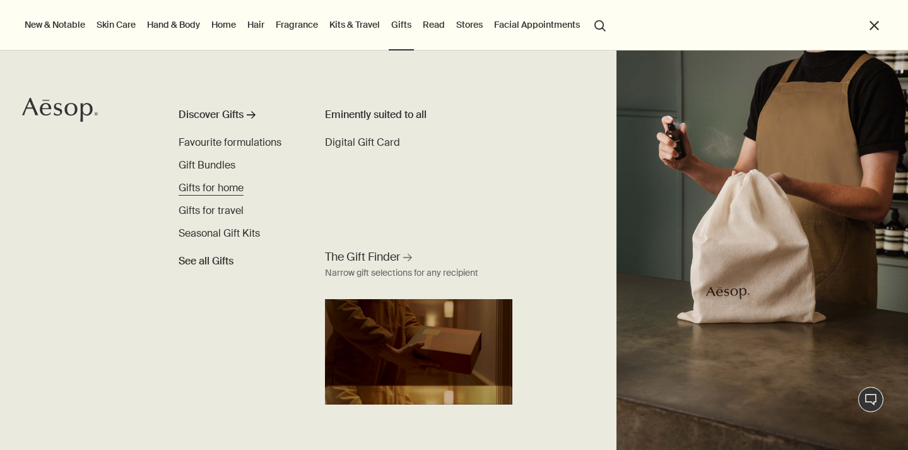
click at [217, 188] on span "Gifts for home" at bounding box center [211, 187] width 65 height 13
click at [216, 188] on span "Gifts for home" at bounding box center [211, 187] width 65 height 13
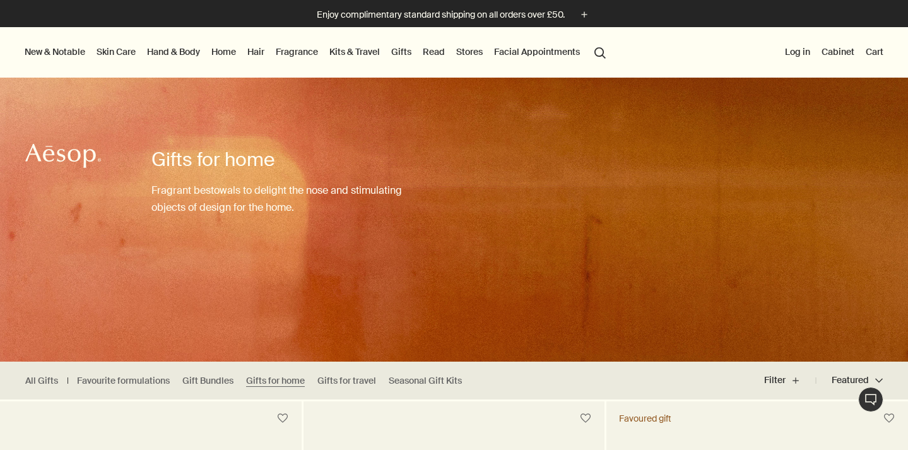
click at [400, 53] on link "Gifts" at bounding box center [401, 52] width 25 height 16
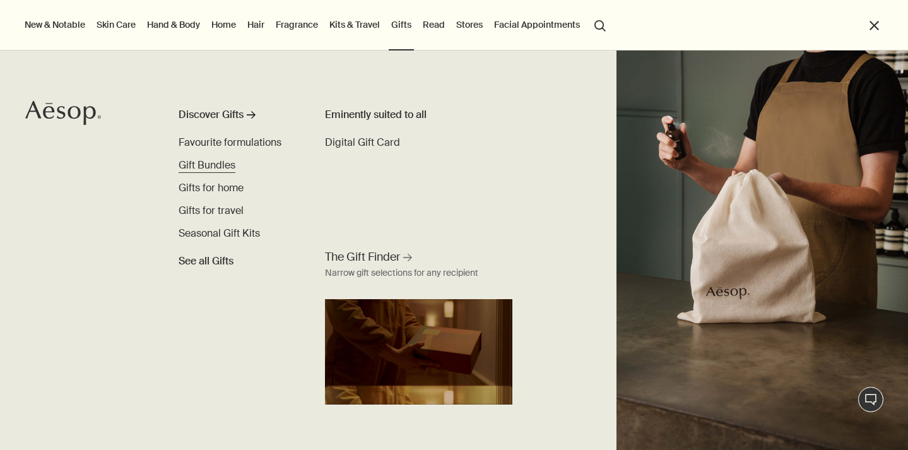
click at [198, 169] on span "Gift Bundles" at bounding box center [207, 164] width 57 height 13
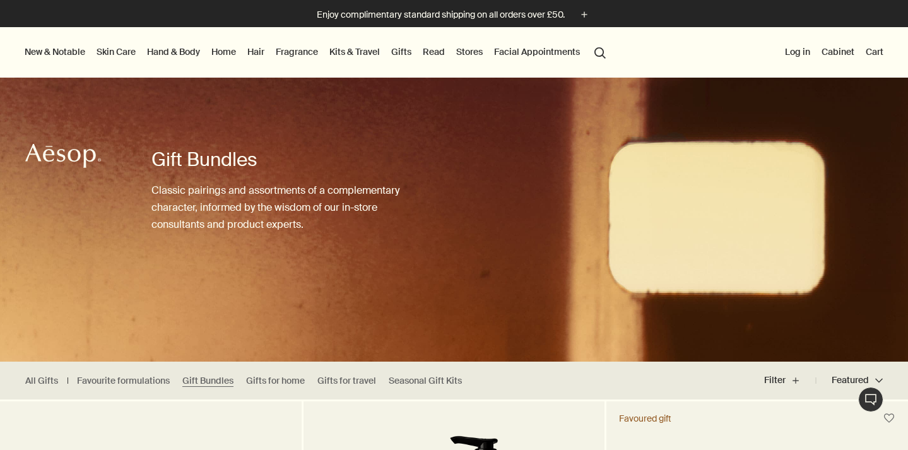
click at [228, 52] on link "Home" at bounding box center [224, 52] width 30 height 16
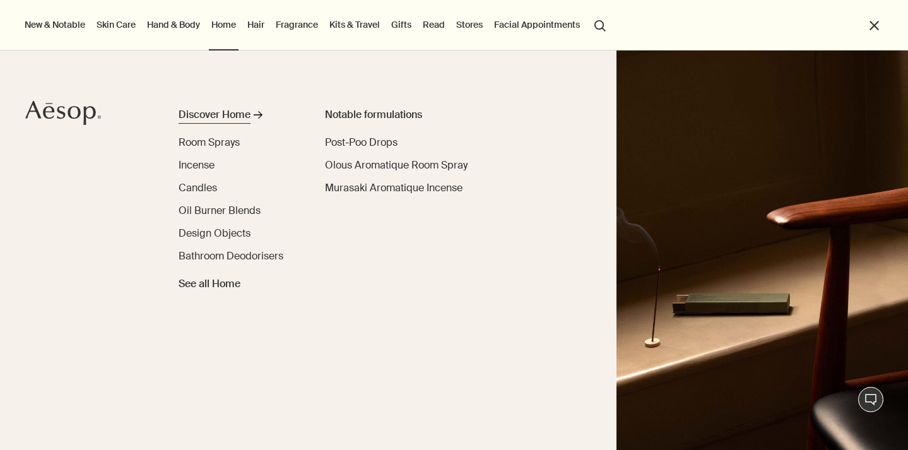
click at [201, 122] on link "Discover Home rightArrow" at bounding box center [238, 117] width 119 height 20
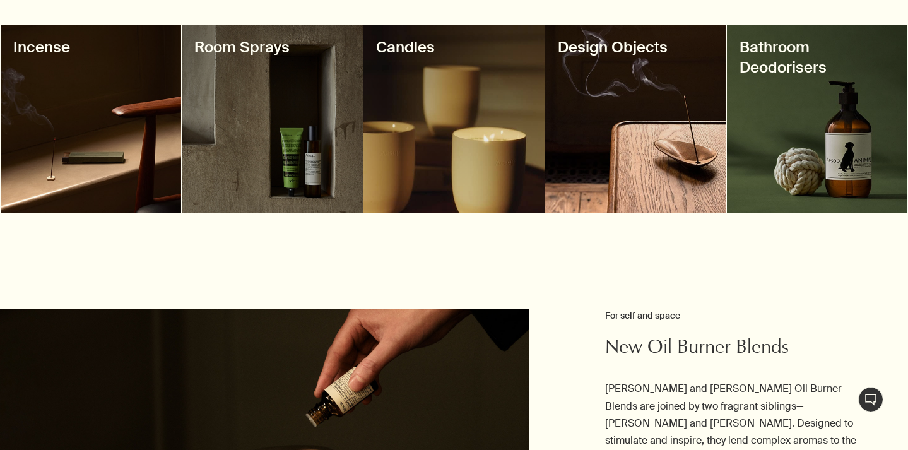
scroll to position [526, 0]
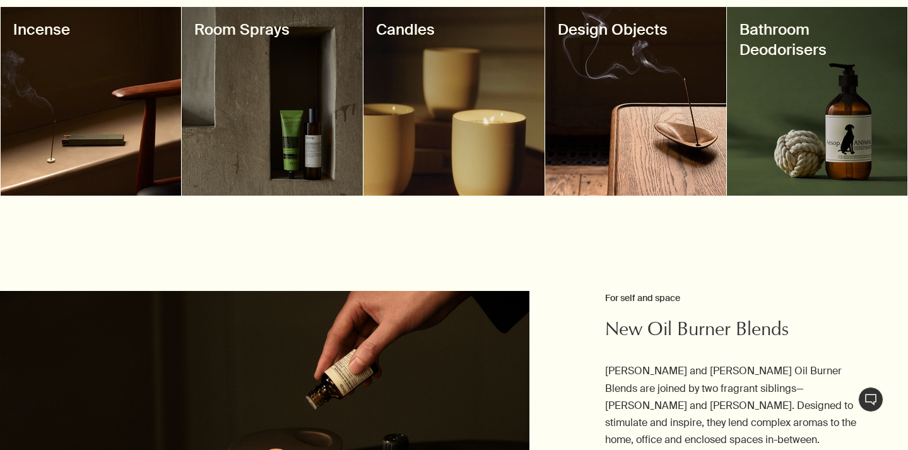
click at [629, 101] on div at bounding box center [635, 101] width 181 height 189
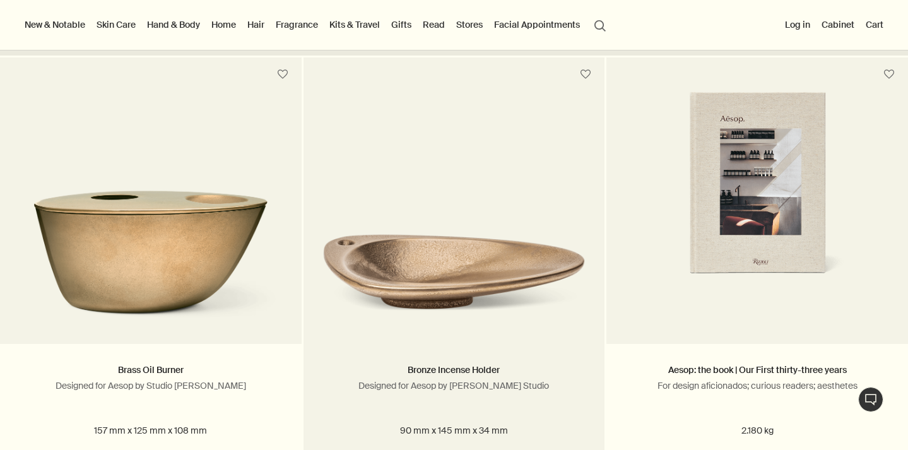
scroll to position [308, 0]
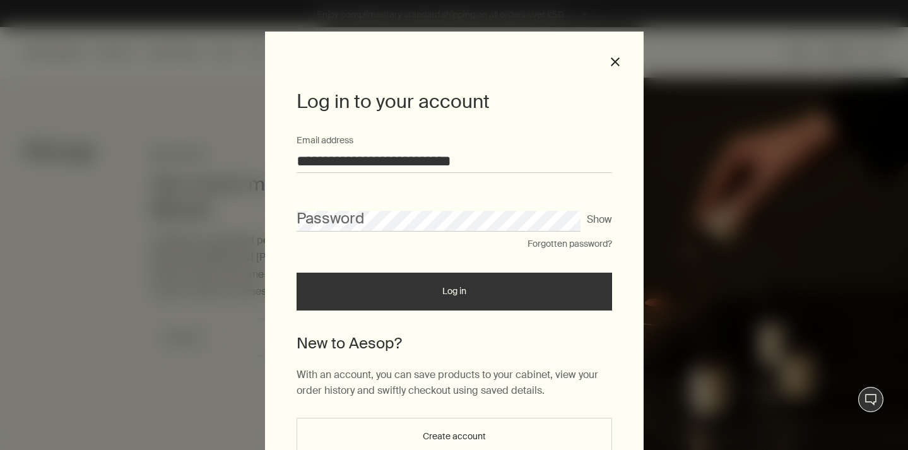
type input "**********"
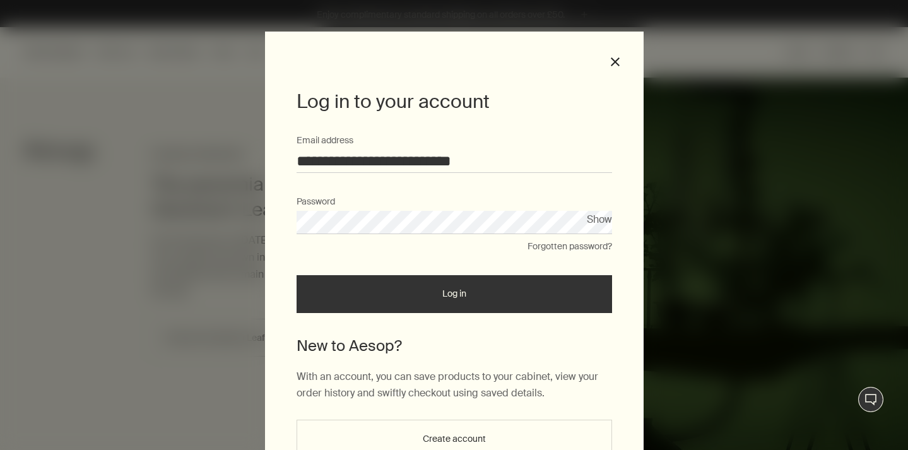
click at [590, 220] on button "Show" at bounding box center [599, 219] width 25 height 17
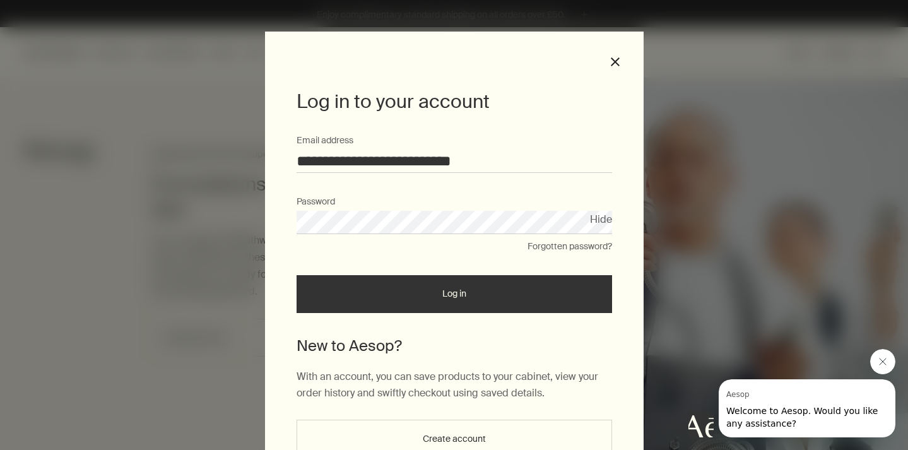
click at [454, 294] on button "Log in" at bounding box center [455, 294] width 316 height 38
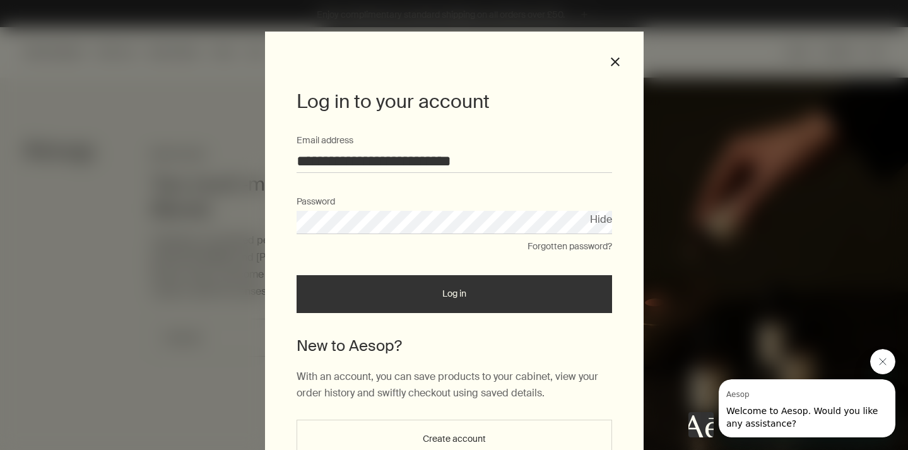
click at [454, 294] on button "Log in" at bounding box center [455, 294] width 316 height 38
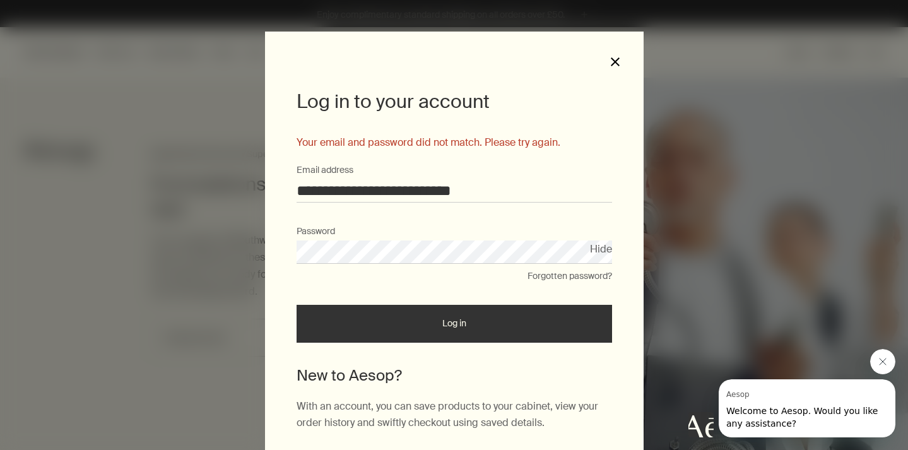
click at [616, 57] on button "close" at bounding box center [615, 61] width 11 height 11
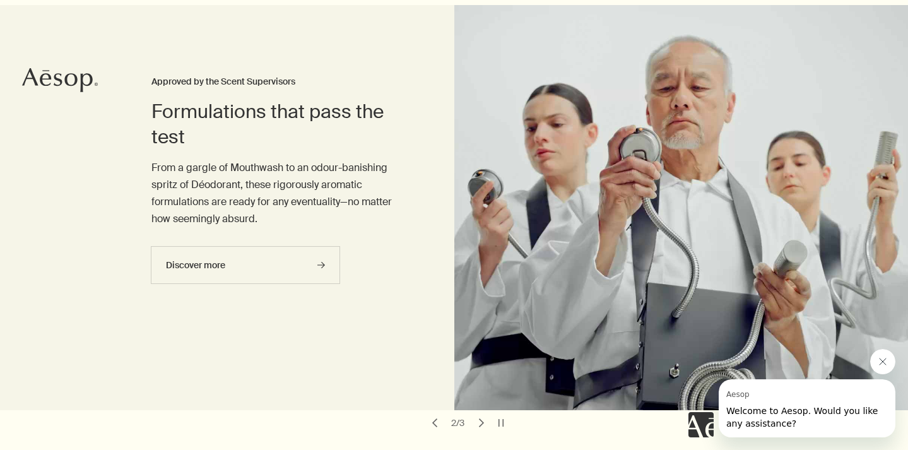
scroll to position [92, 0]
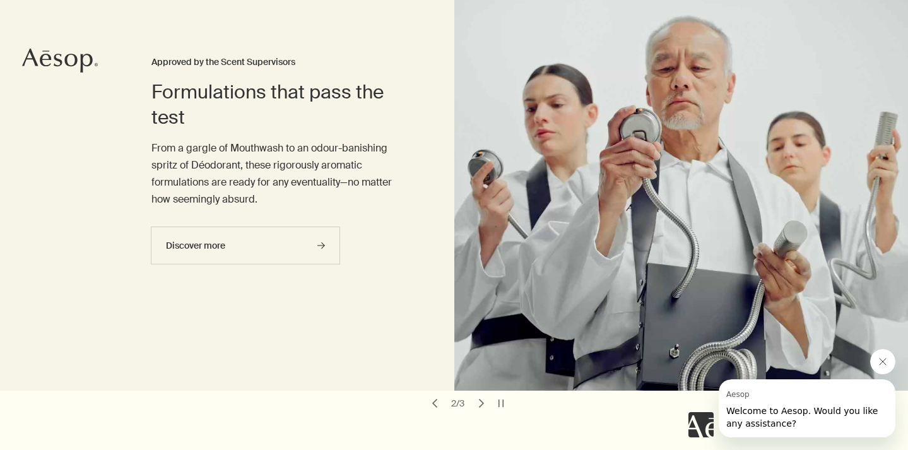
click at [441, 403] on button "chevron" at bounding box center [435, 404] width 18 height 18
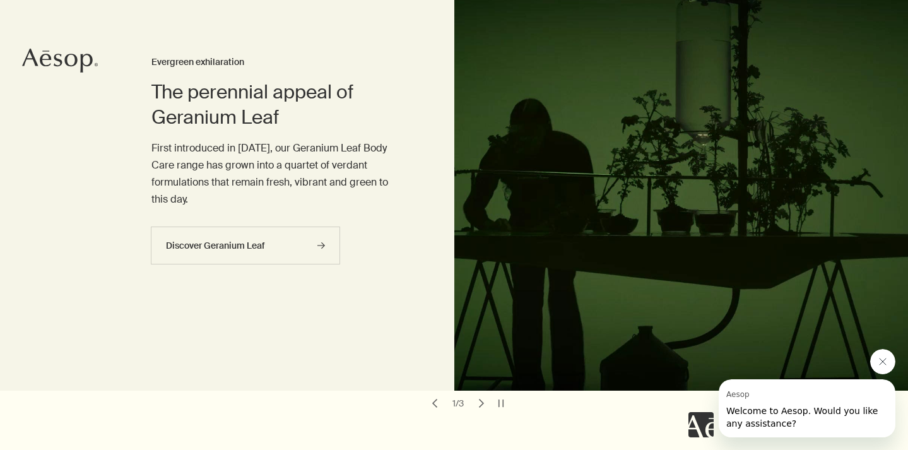
click at [477, 401] on button "chevron" at bounding box center [482, 404] width 18 height 18
click at [432, 402] on button "chevron" at bounding box center [435, 404] width 18 height 18
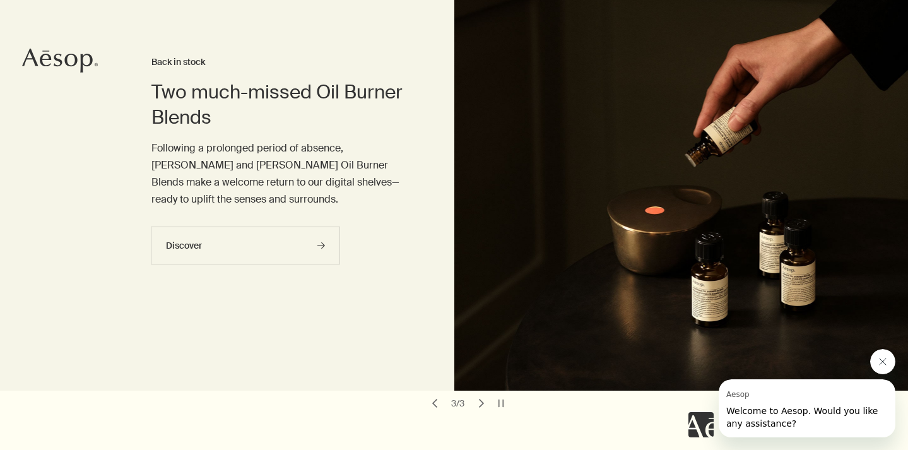
click at [470, 403] on div "chevron 3 / 3 chevron" at bounding box center [458, 404] width 74 height 18
click at [479, 403] on button "chevron" at bounding box center [482, 404] width 18 height 18
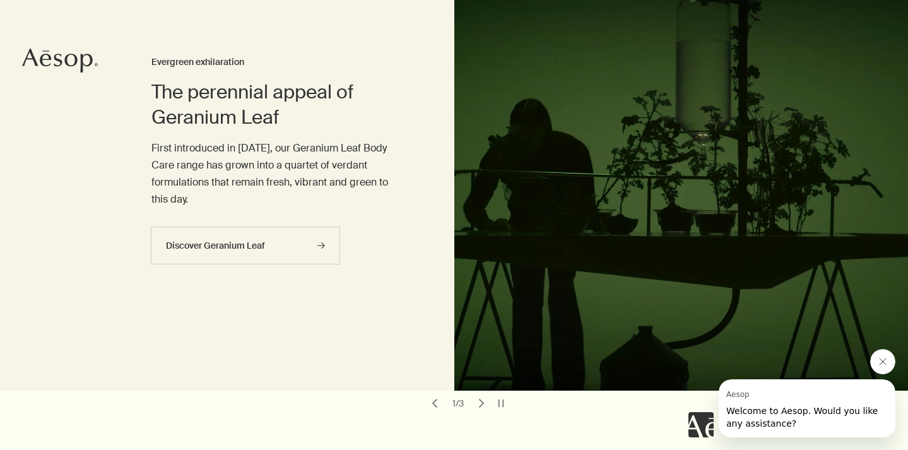
click at [479, 403] on button "chevron" at bounding box center [482, 404] width 18 height 18
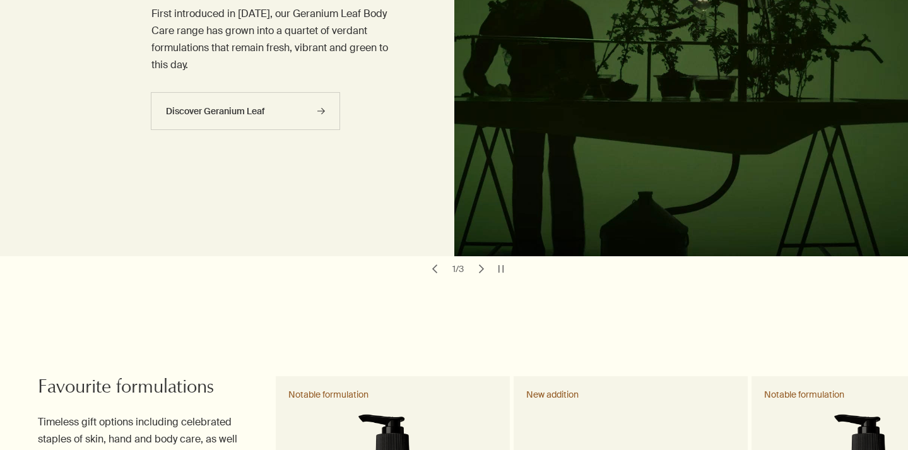
click at [485, 268] on button "chevron" at bounding box center [482, 269] width 18 height 18
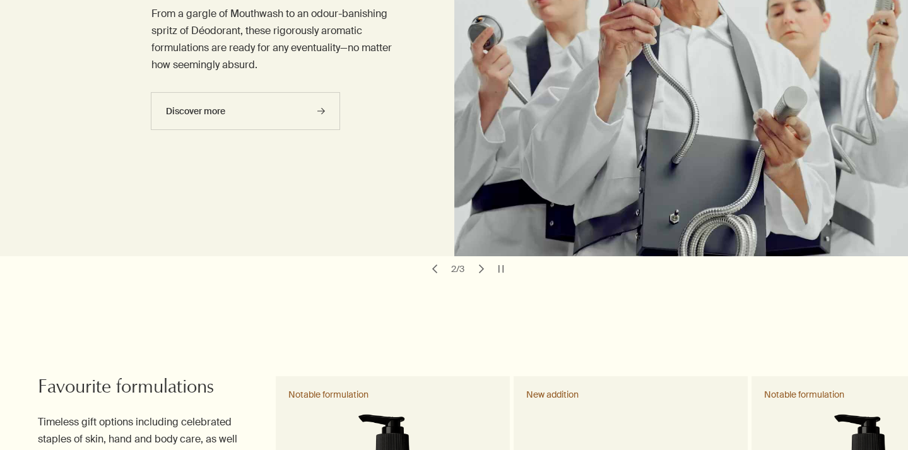
click at [435, 265] on button "chevron" at bounding box center [435, 269] width 18 height 18
click at [434, 265] on button "chevron" at bounding box center [435, 269] width 18 height 18
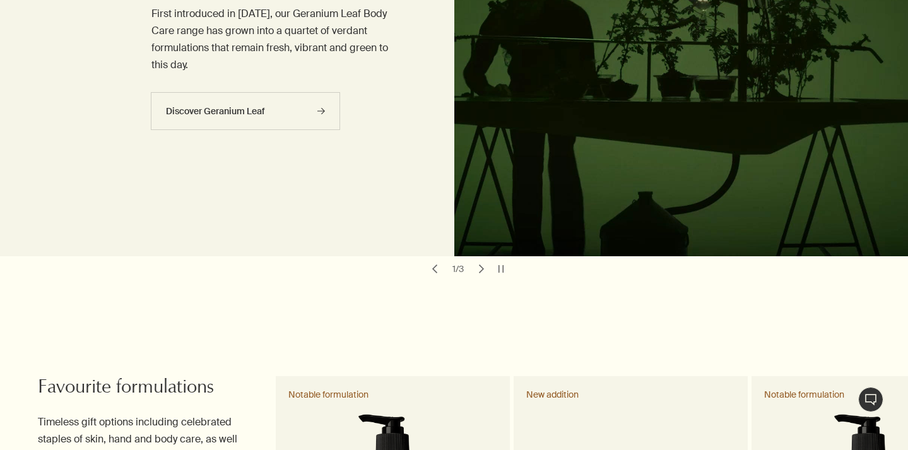
click at [434, 265] on button "chevron" at bounding box center [435, 269] width 18 height 18
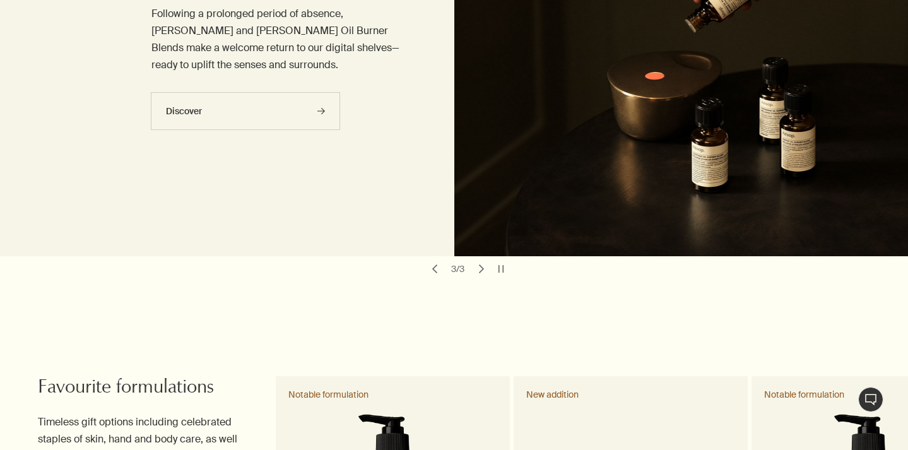
click at [482, 269] on button "chevron" at bounding box center [482, 269] width 18 height 18
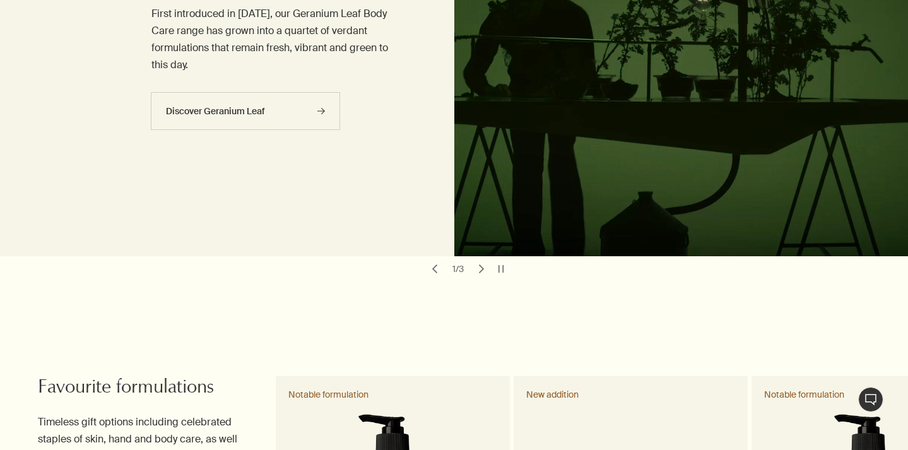
click at [484, 268] on button "chevron" at bounding box center [482, 269] width 18 height 18
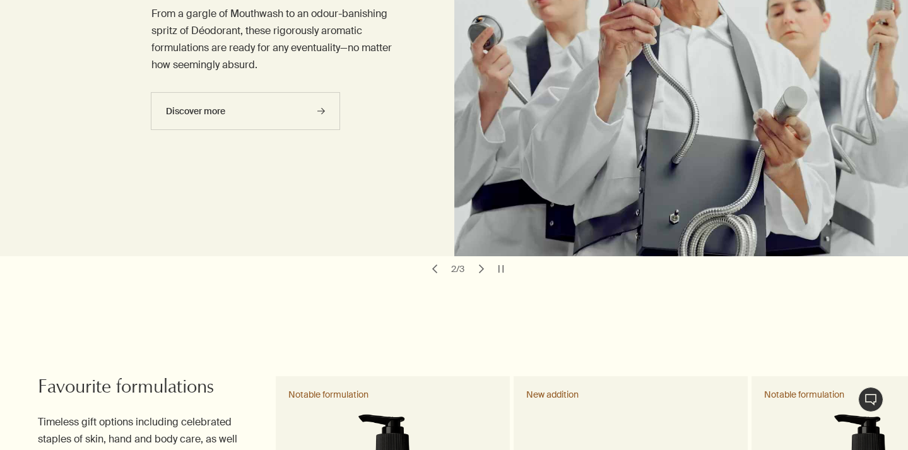
click at [482, 266] on button "chevron" at bounding box center [482, 269] width 18 height 18
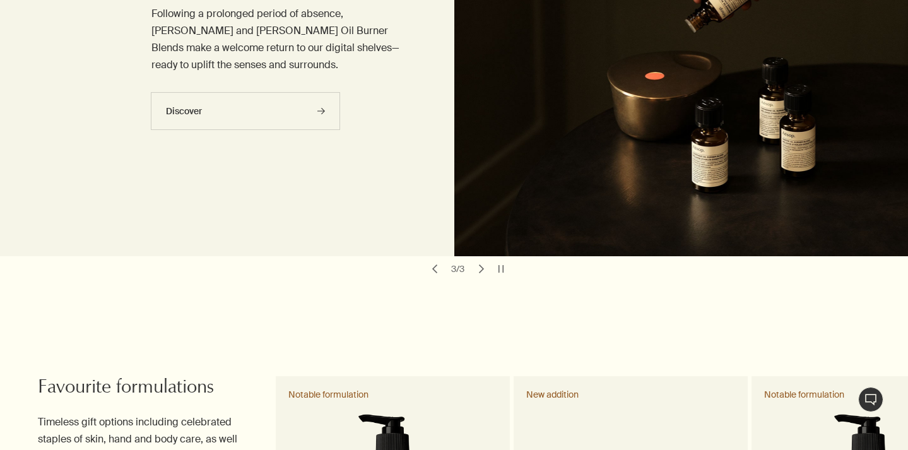
click at [436, 269] on button "chevron" at bounding box center [435, 269] width 18 height 18
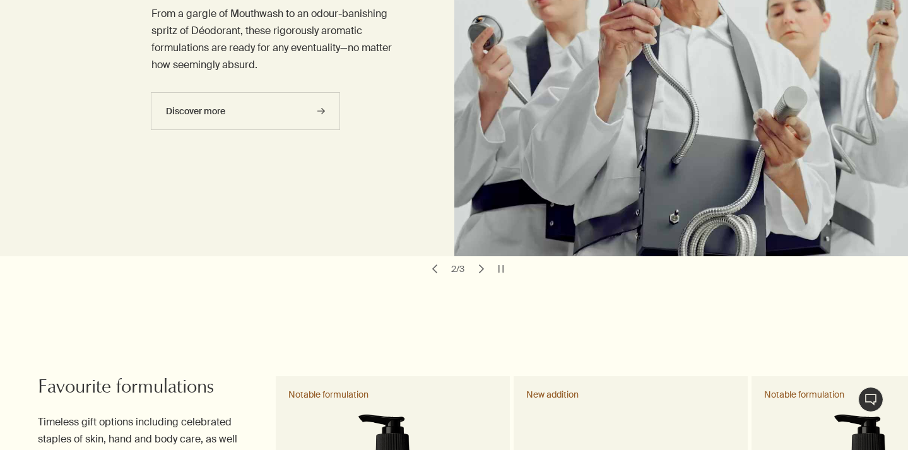
click at [479, 270] on button "chevron" at bounding box center [482, 269] width 18 height 18
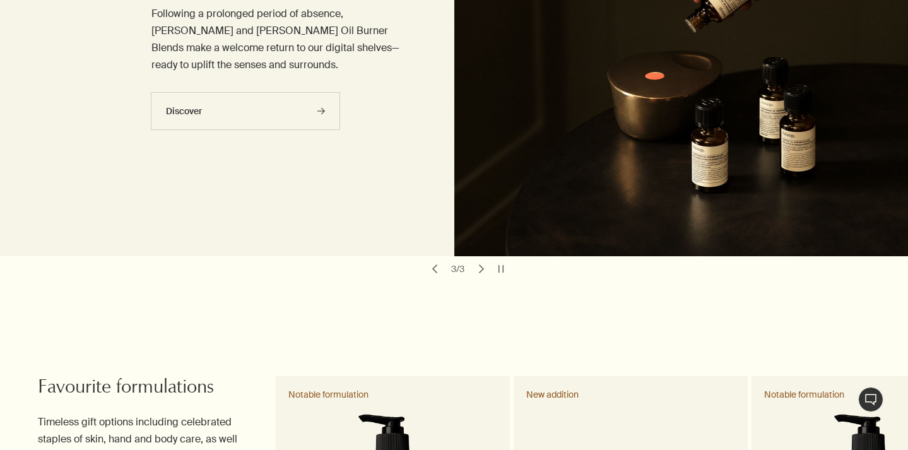
click at [432, 265] on button "chevron" at bounding box center [435, 269] width 18 height 18
click at [436, 269] on button "chevron" at bounding box center [435, 269] width 18 height 18
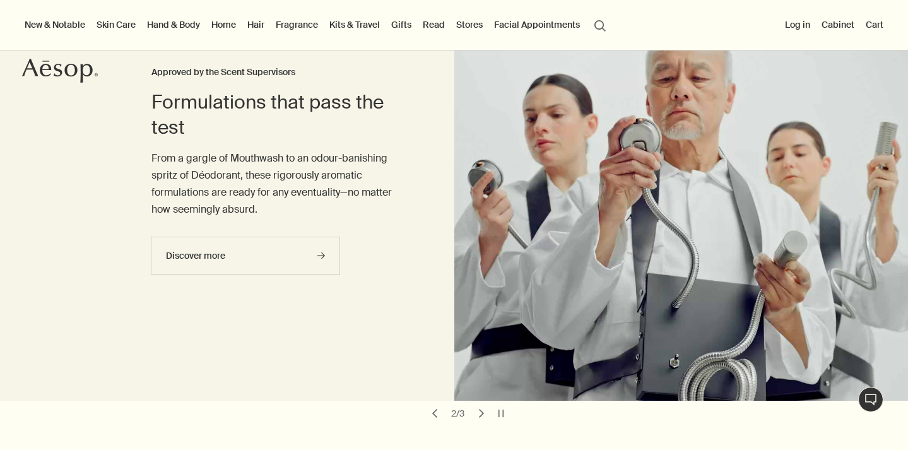
scroll to position [79, 0]
